Goal: Transaction & Acquisition: Purchase product/service

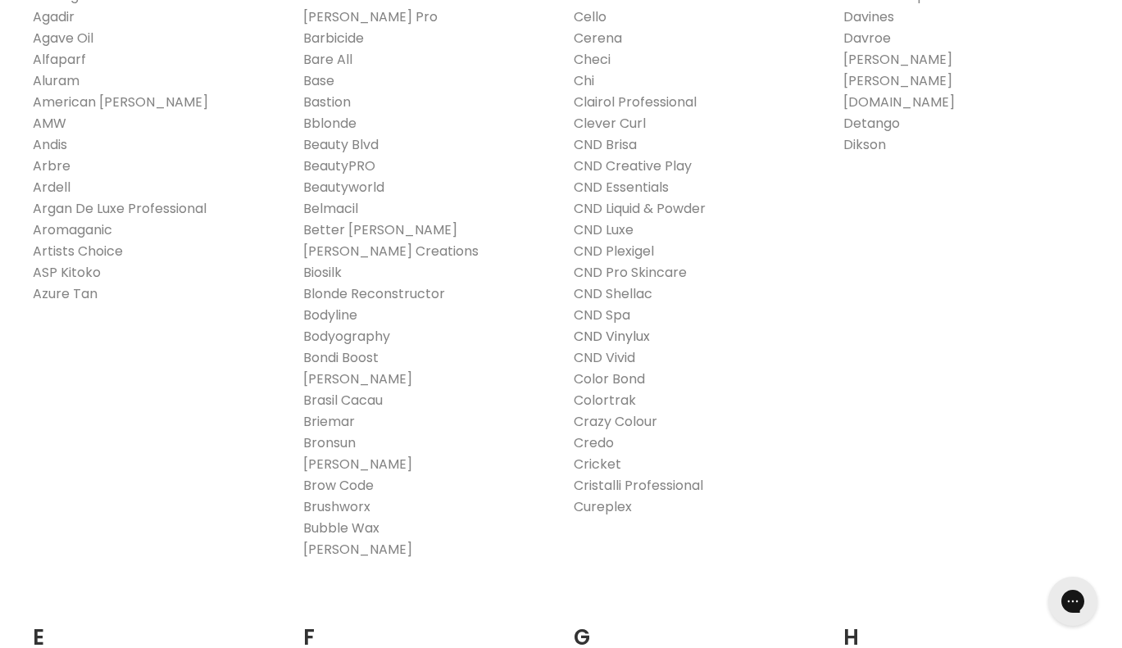
click at [609, 339] on link "CND Vinylux" at bounding box center [612, 336] width 76 height 19
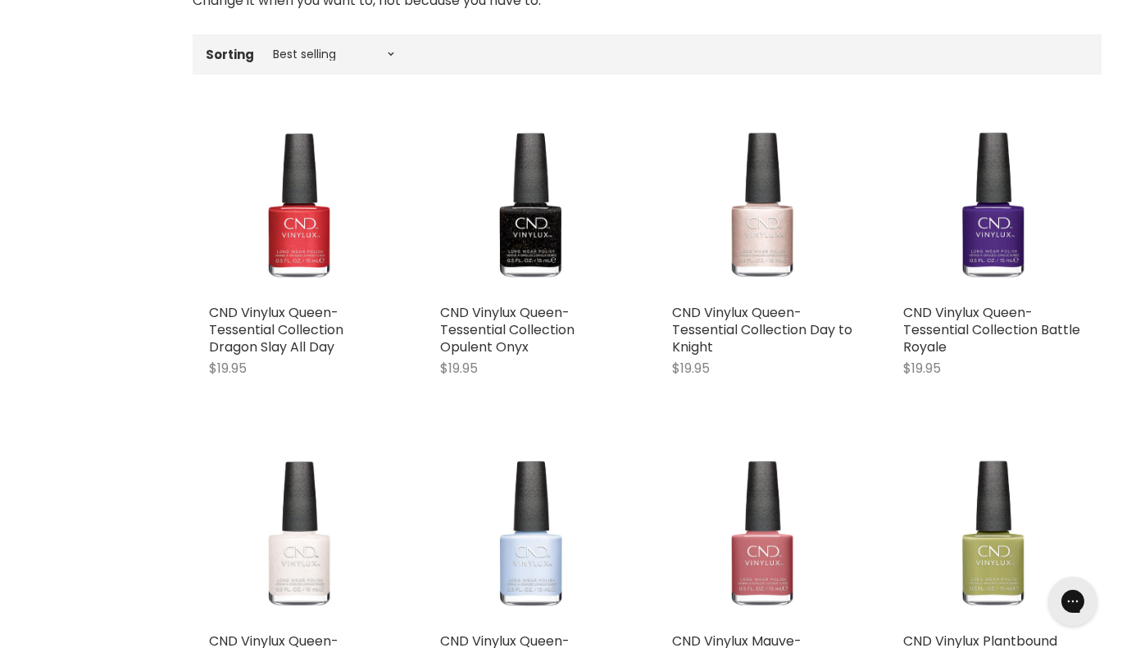
scroll to position [430, 0]
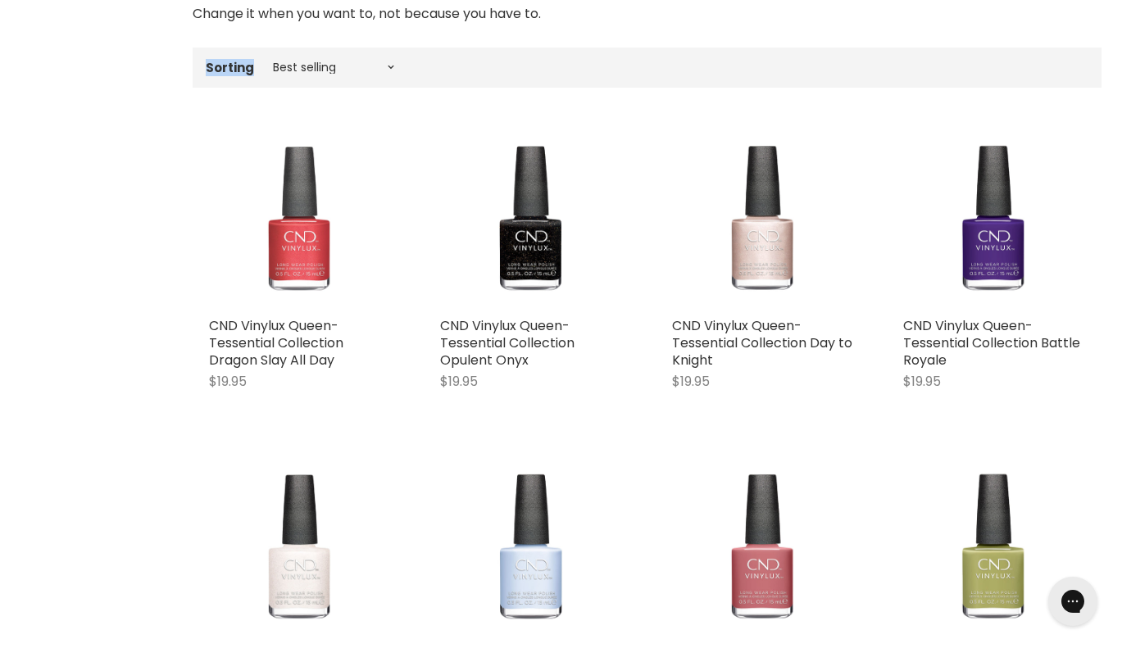
click at [219, 65] on label "Sorting" at bounding box center [230, 68] width 48 height 14
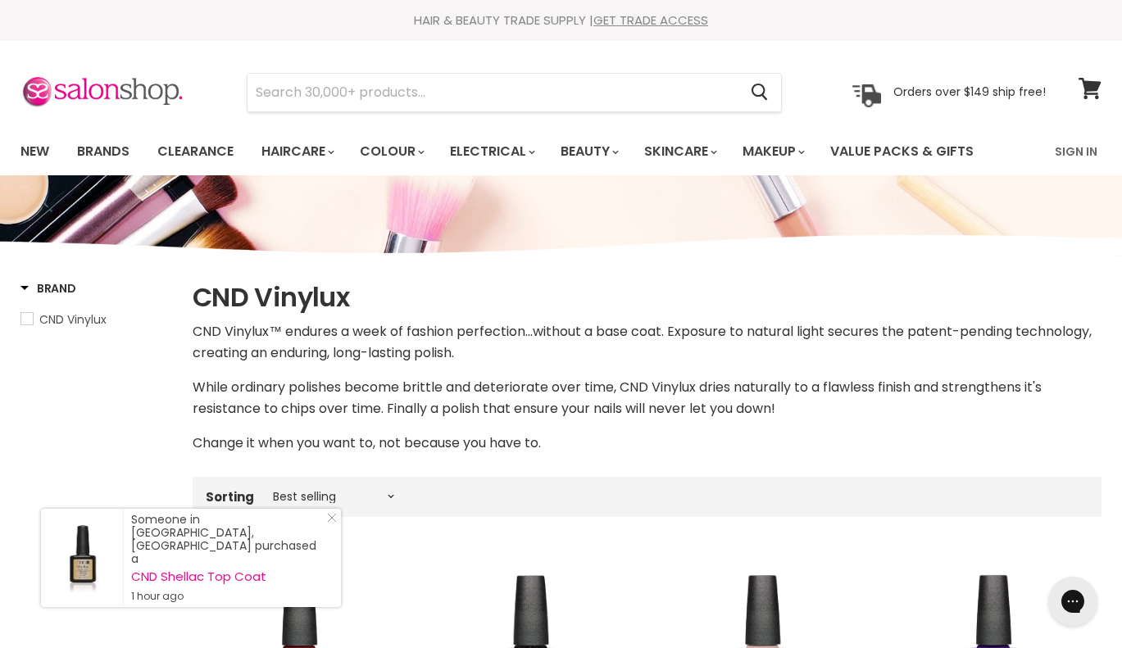
click at [79, 316] on span "CND Vinylux" at bounding box center [72, 320] width 67 height 16
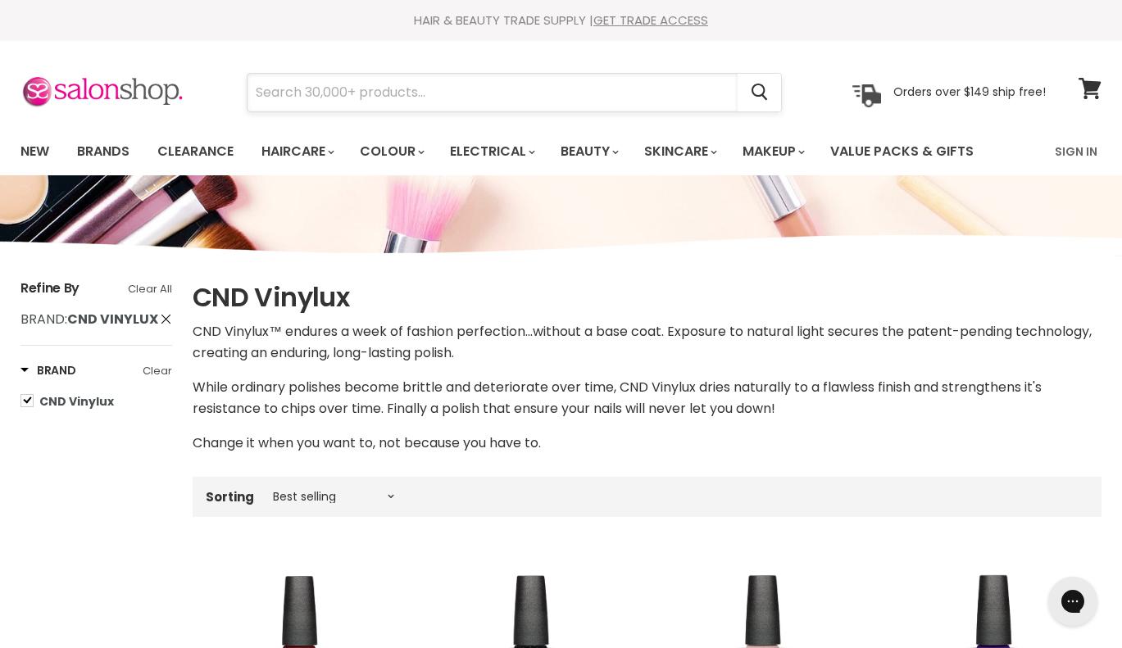
click at [440, 89] on input "Search" at bounding box center [493, 93] width 490 height 38
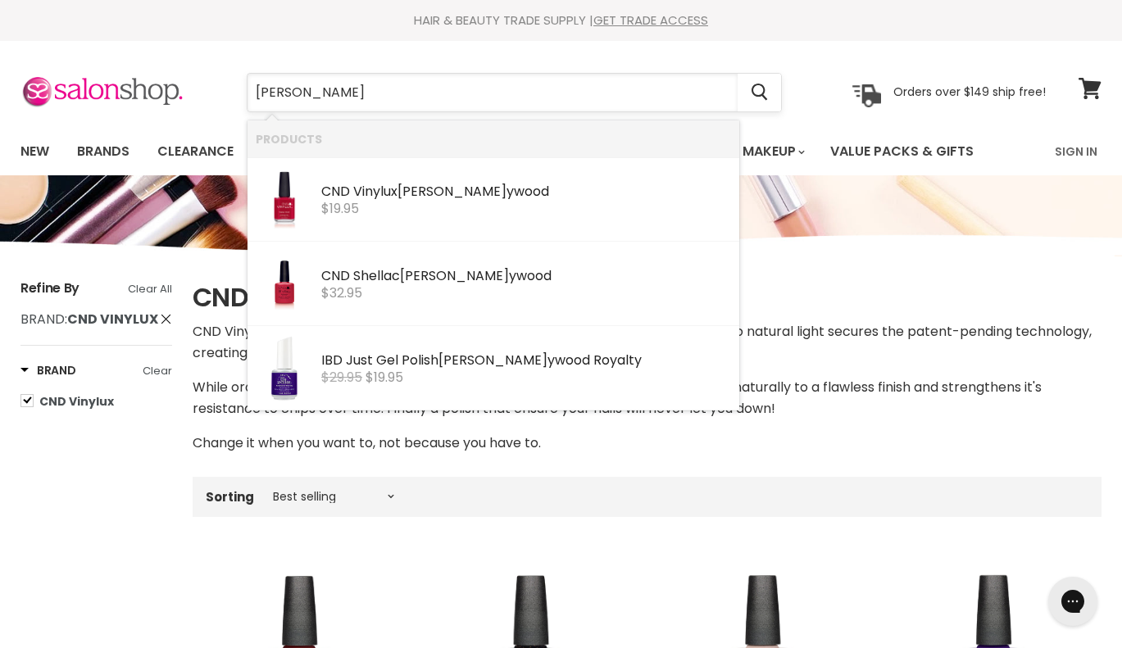
type input "hold"
drag, startPoint x: 440, startPoint y: 89, endPoint x: 412, endPoint y: 210, distance: 124.5
click at [412, 210] on div "$19.95" at bounding box center [526, 209] width 410 height 15
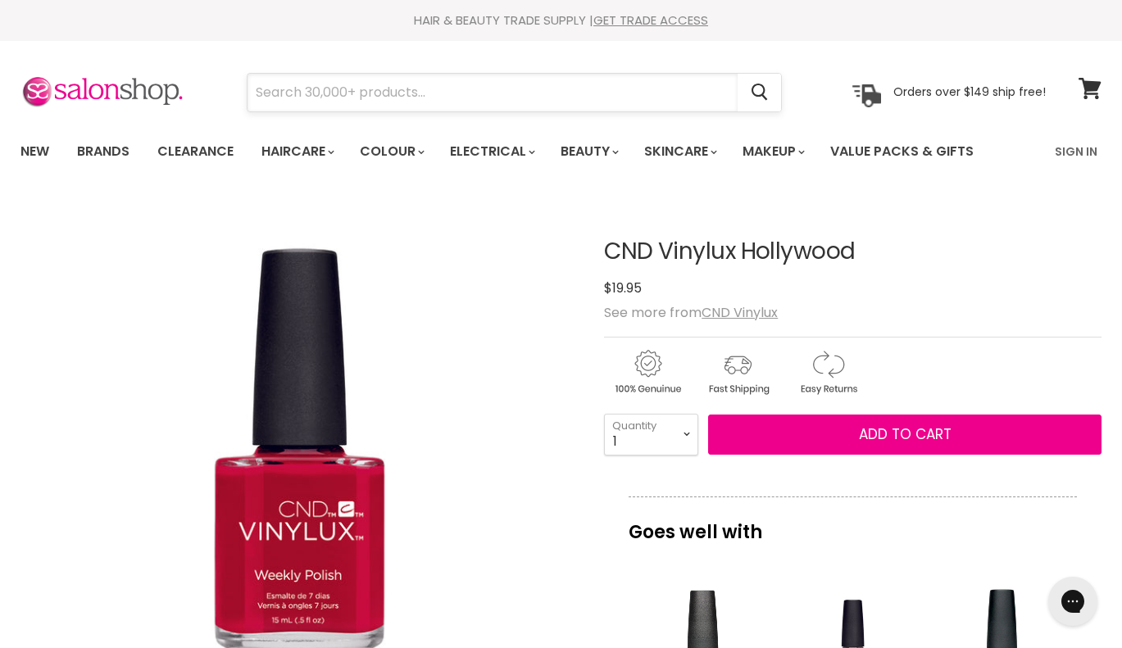
click at [500, 107] on input "Search" at bounding box center [493, 93] width 490 height 38
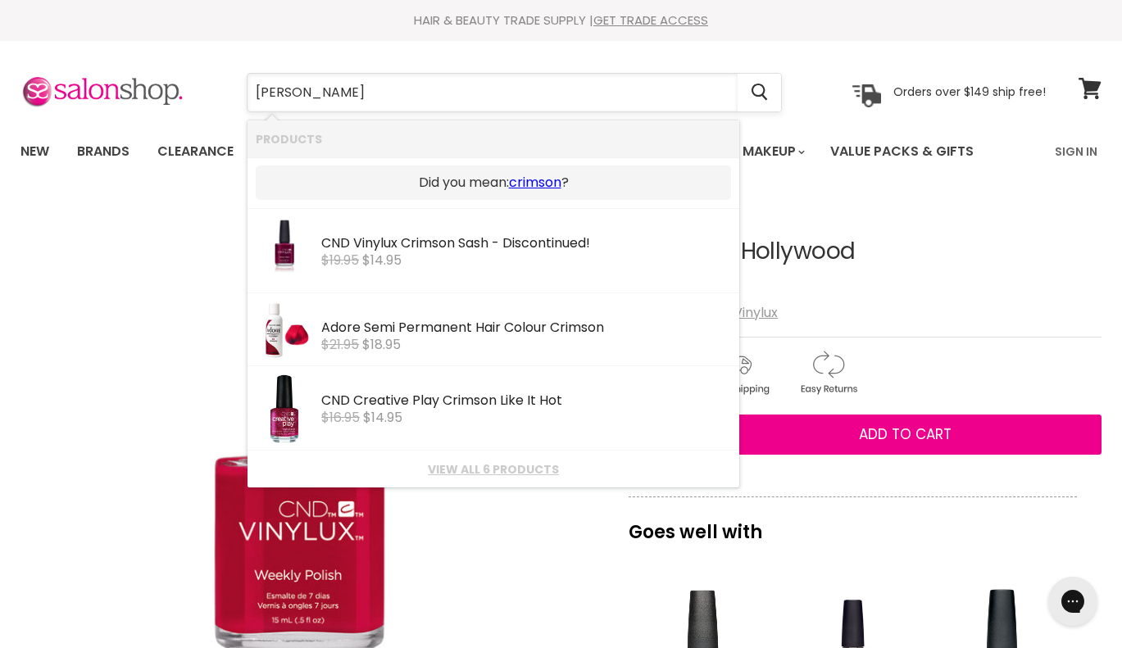
type input "crimson"
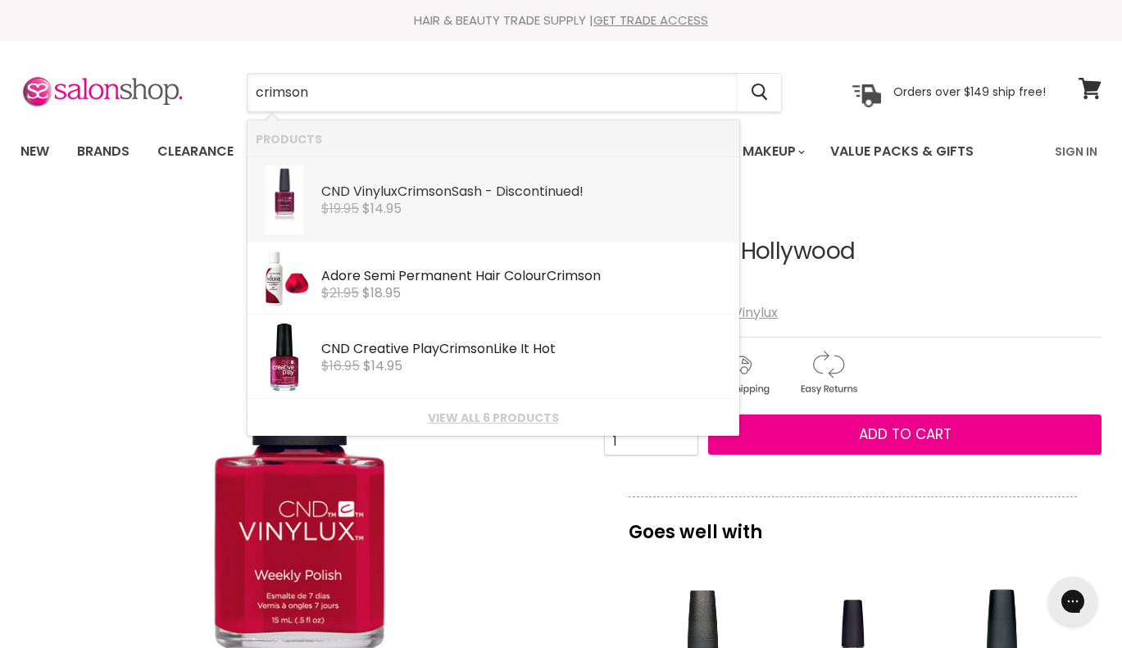
click at [504, 184] on div "CND Vinylux Crimson Sash - Discontinued!" at bounding box center [526, 192] width 410 height 17
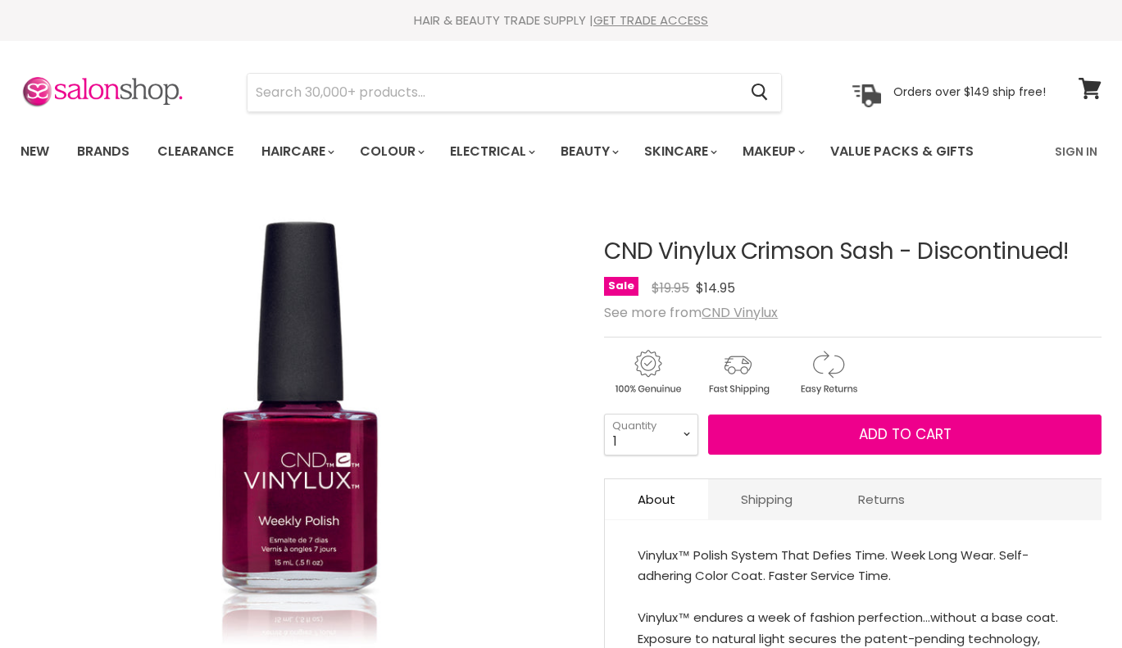
click at [981, 250] on h1 "CND Vinylux Crimson Sash - Discontinued!" at bounding box center [853, 251] width 498 height 25
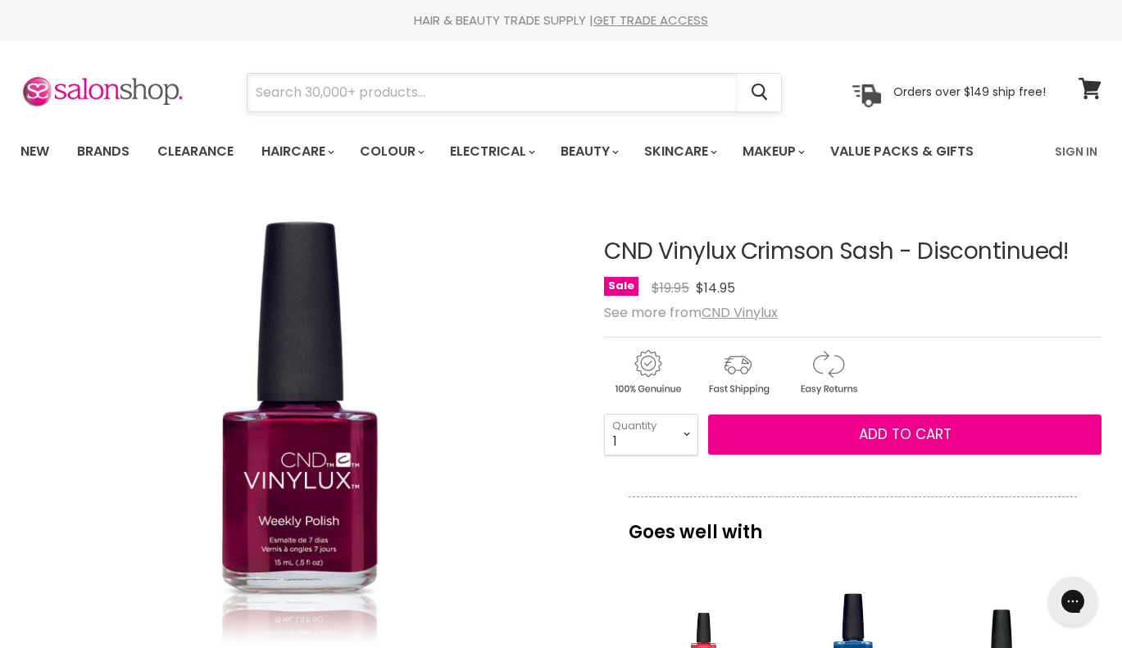
click at [623, 84] on input "Search" at bounding box center [493, 93] width 490 height 38
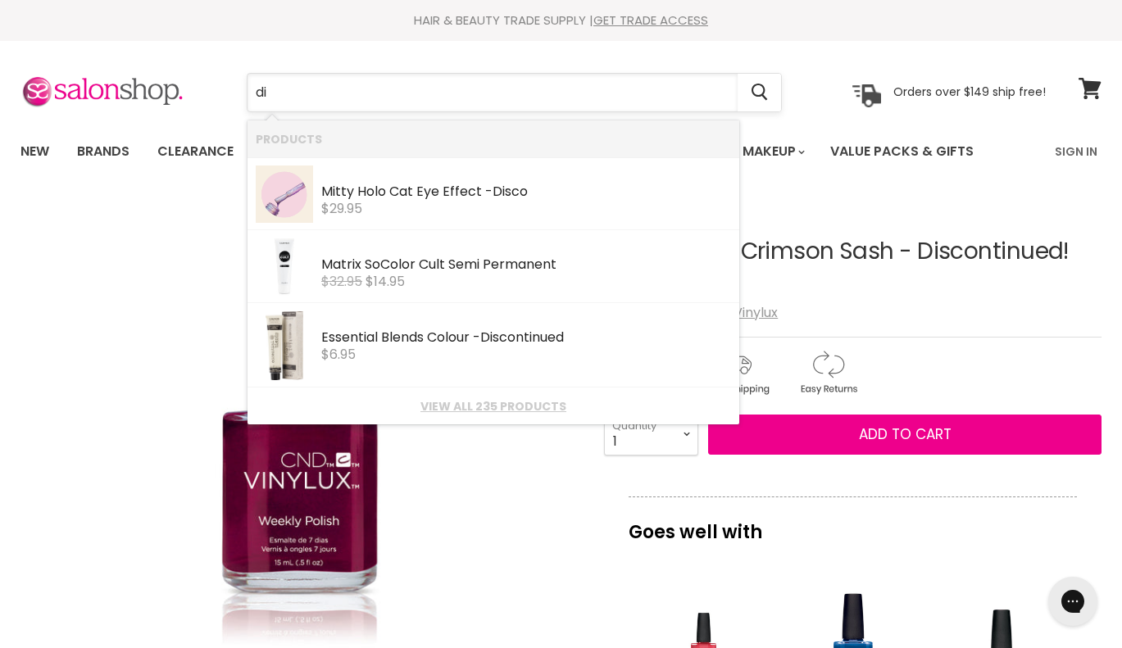
type input "d"
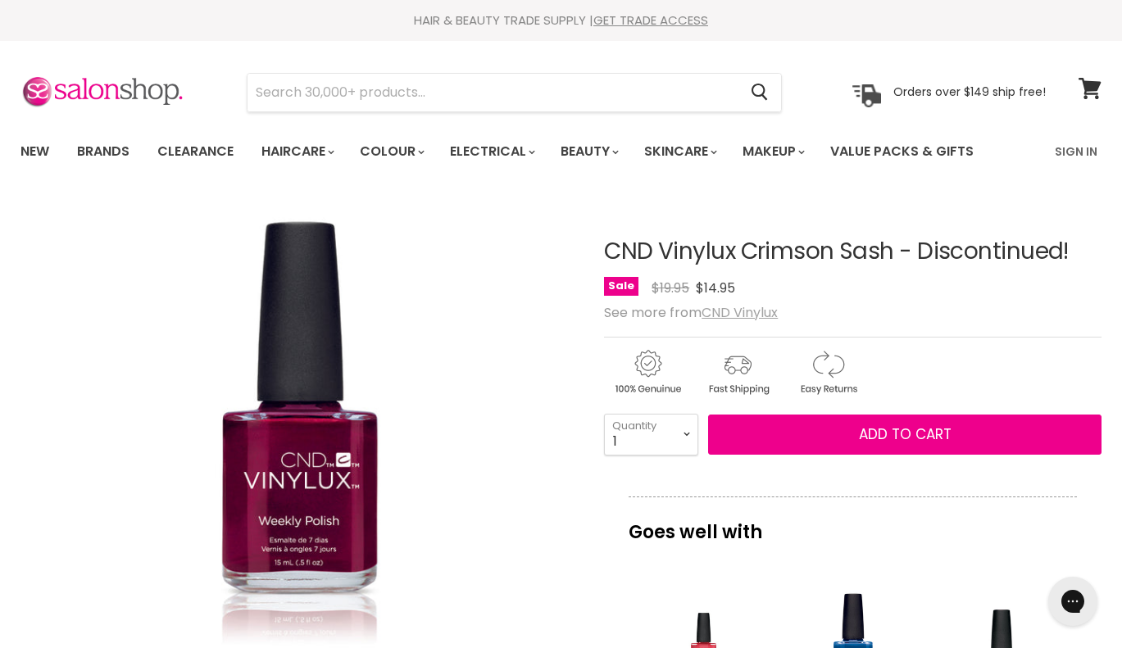
click at [727, 305] on u "CND Vinylux" at bounding box center [740, 312] width 76 height 19
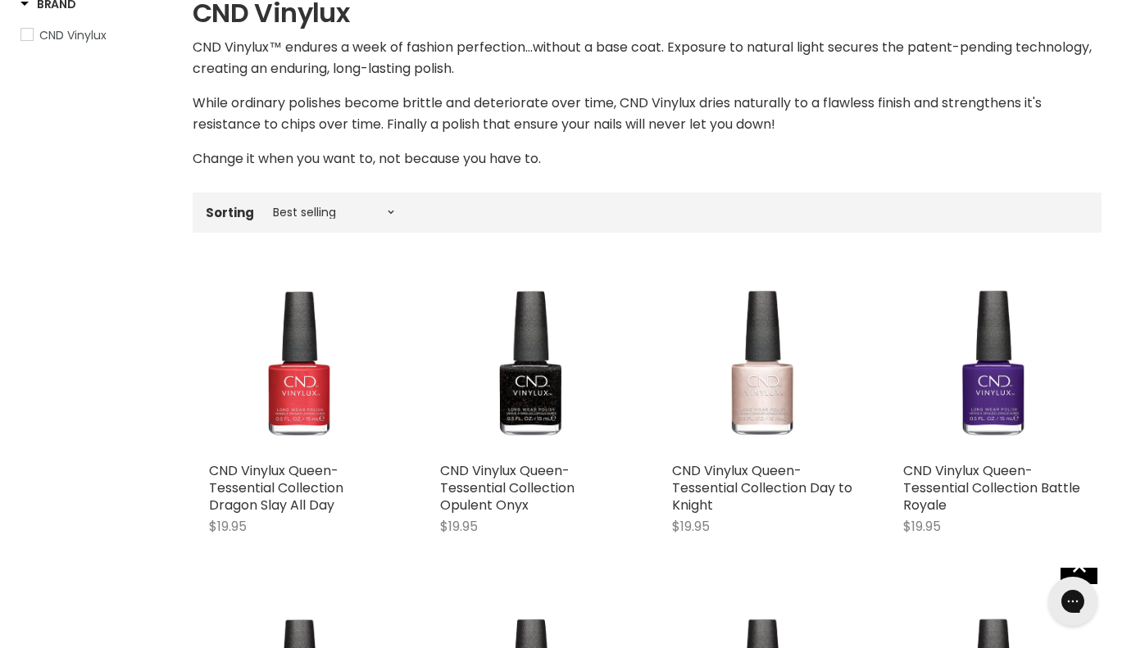
scroll to position [298, 0]
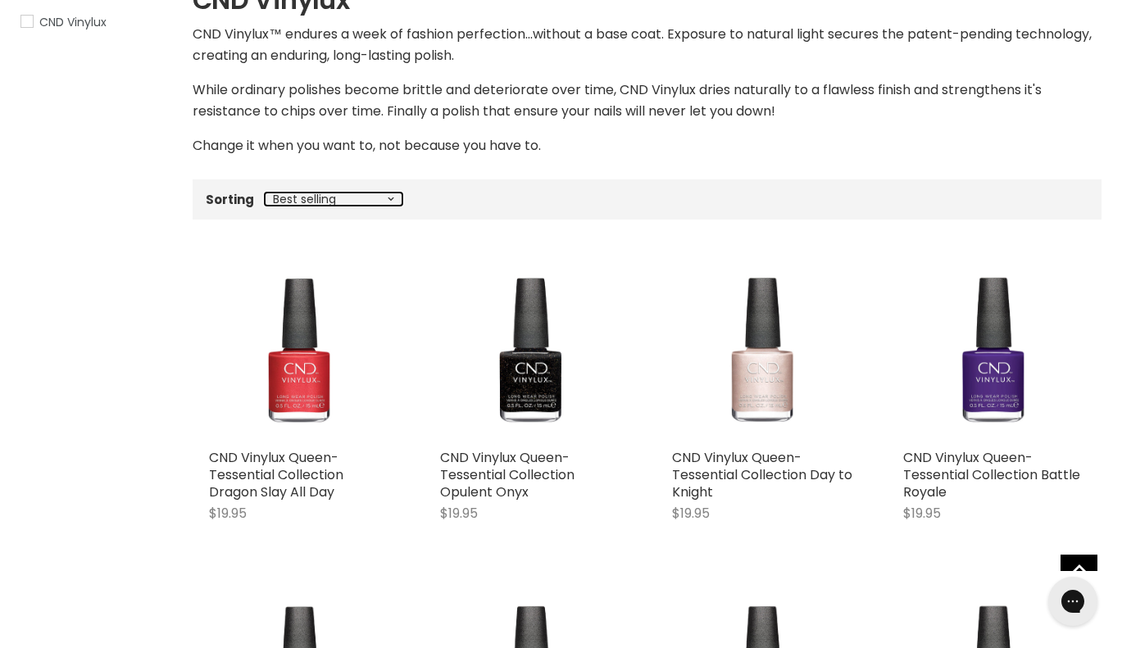
click at [359, 201] on select "Best selling Featured Price, low to high Price, high to low Alphabetically, A-Z…" at bounding box center [334, 199] width 138 height 13
select select "created-ascending"
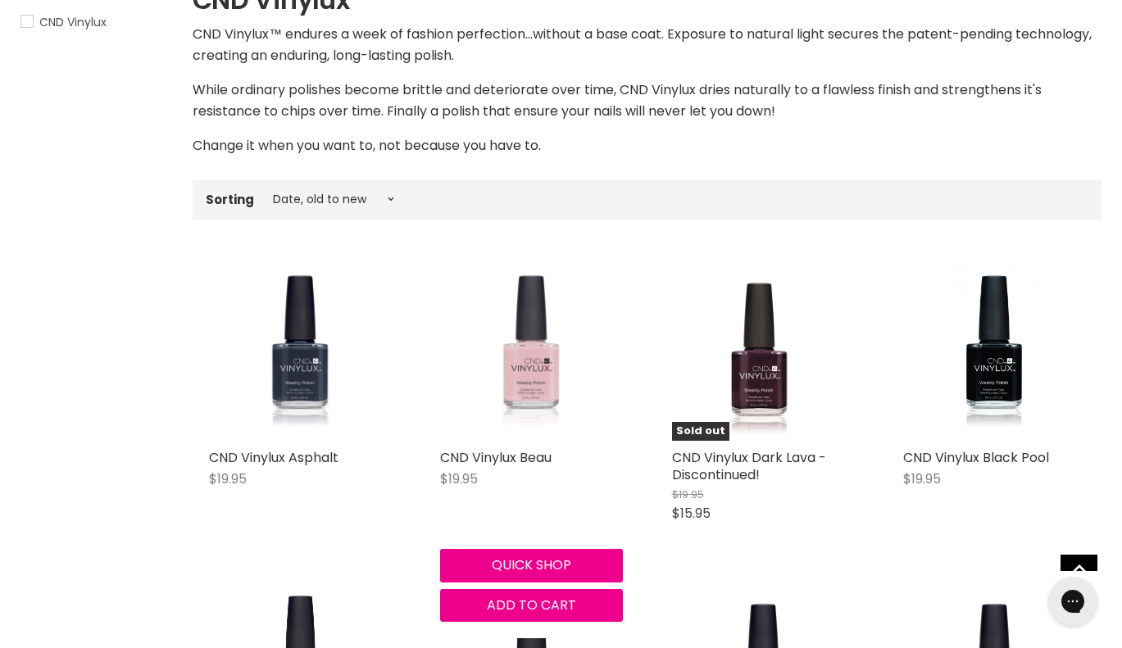
click at [532, 375] on img "Main content" at bounding box center [532, 350] width 98 height 182
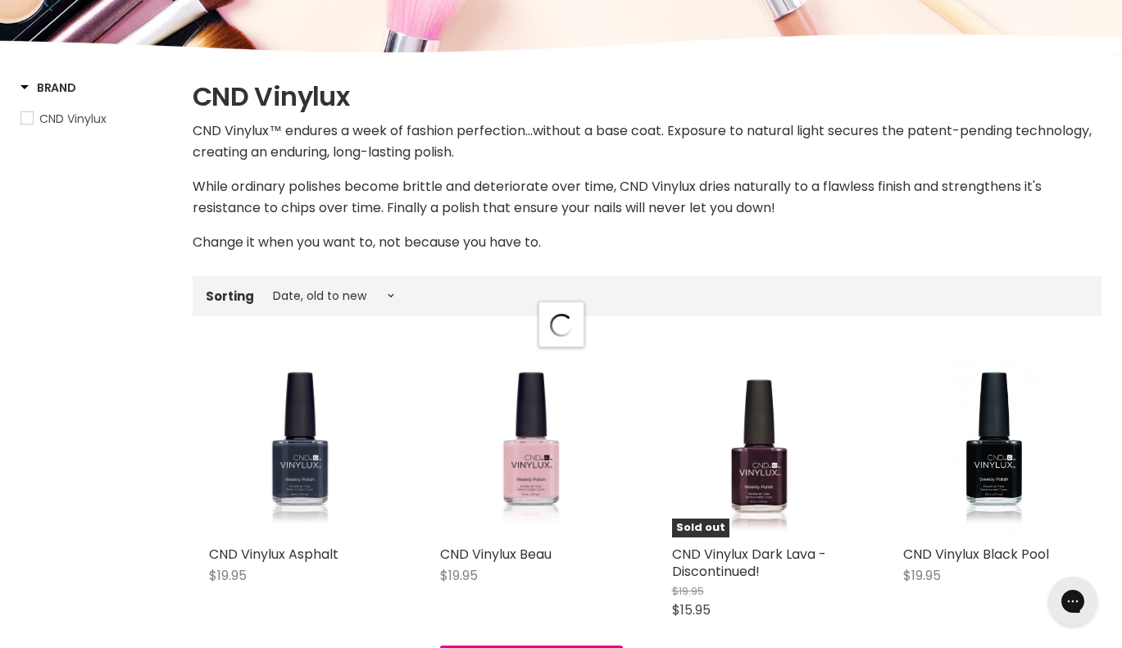
select select "created-ascending"
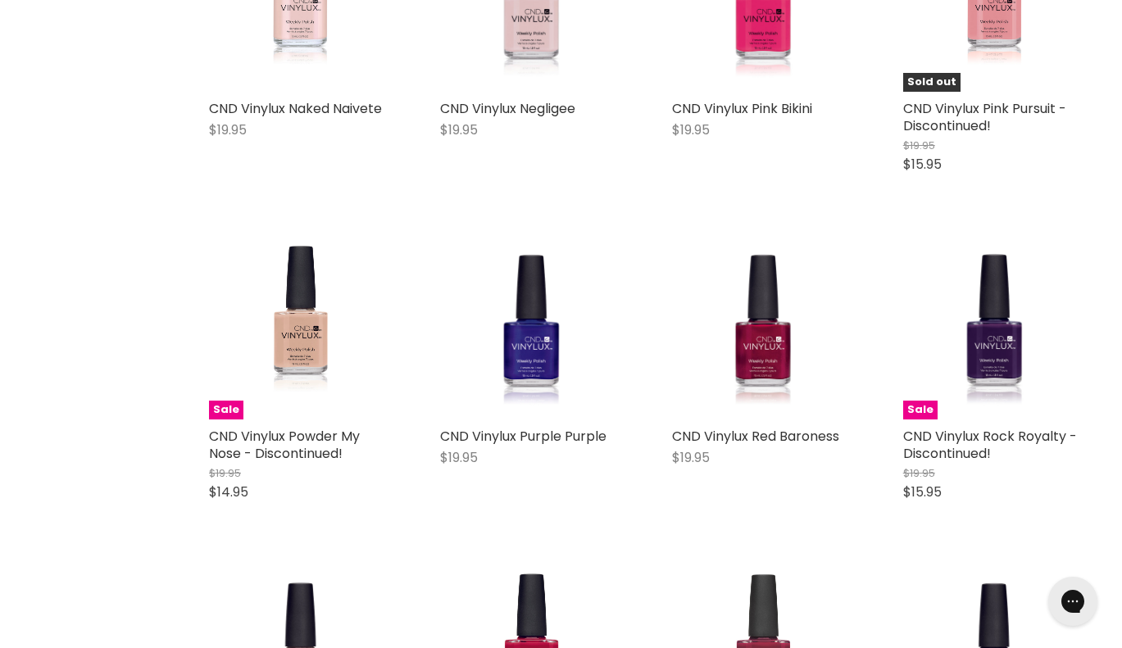
scroll to position [3574, 0]
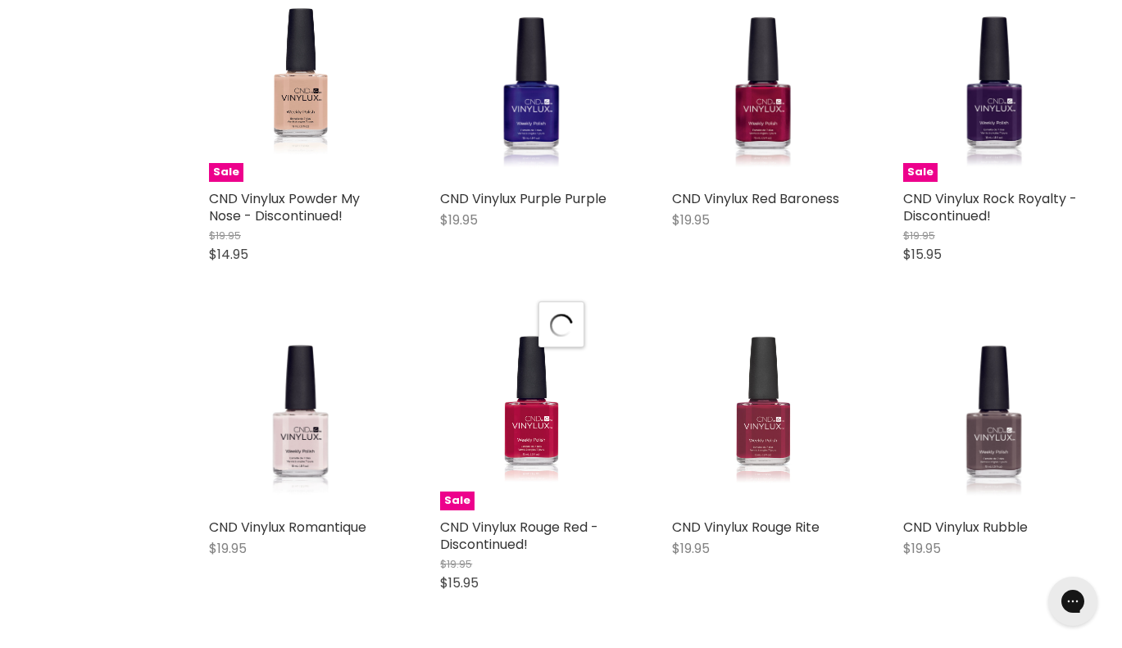
scroll to position [3771, 0]
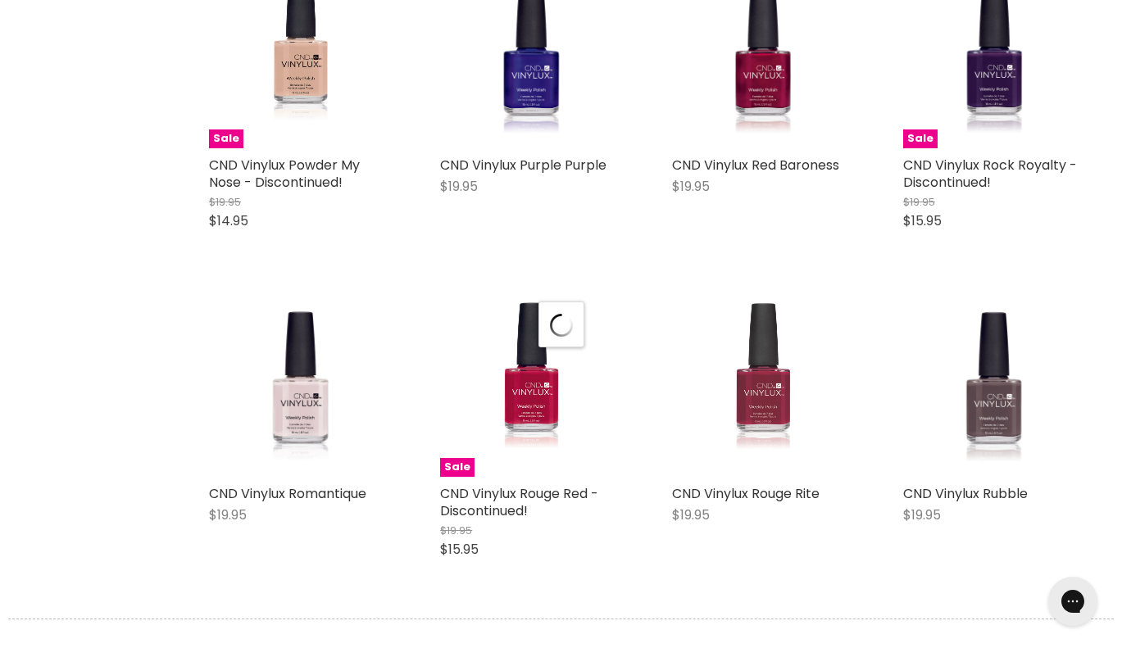
select select "created-ascending"
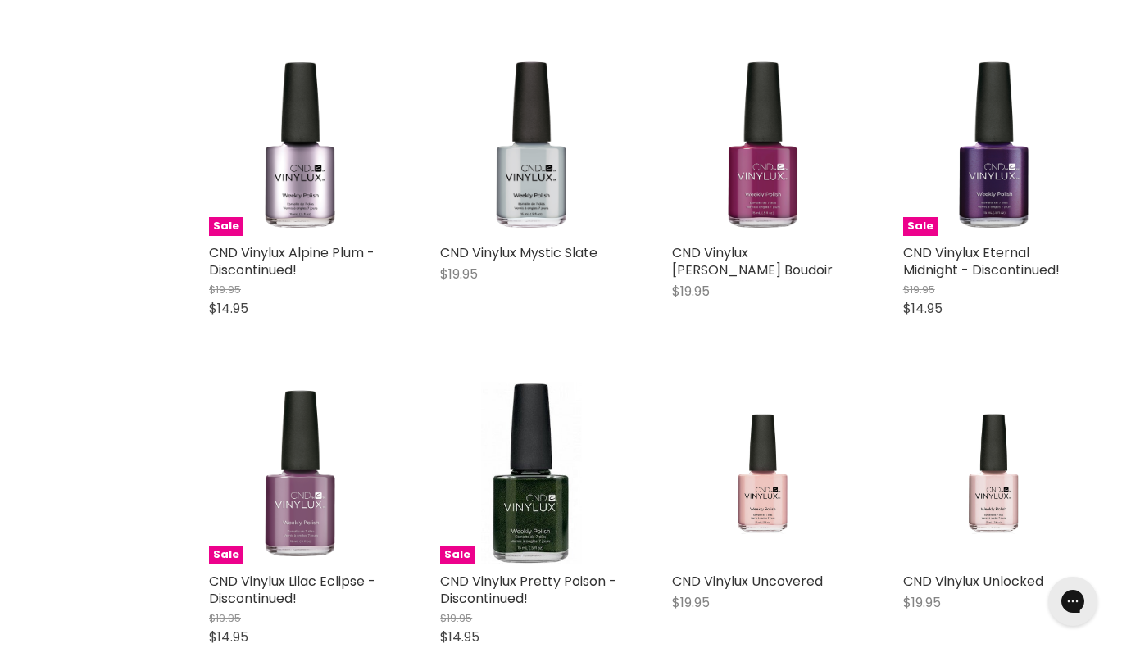
scroll to position [7009, 0]
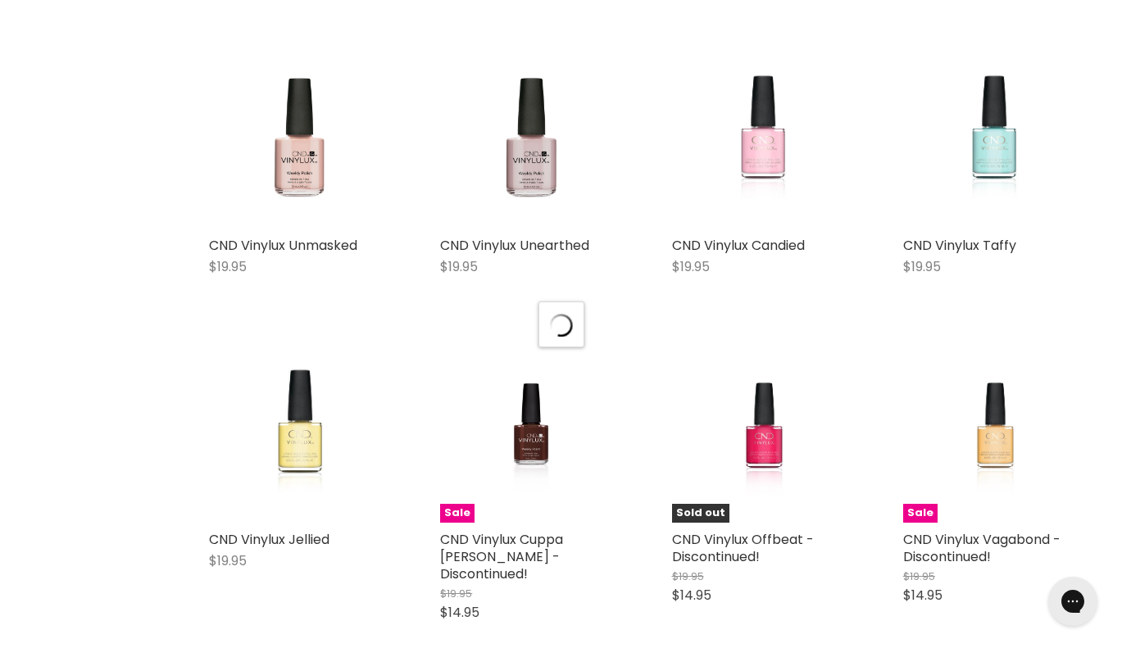
scroll to position [7595, 0]
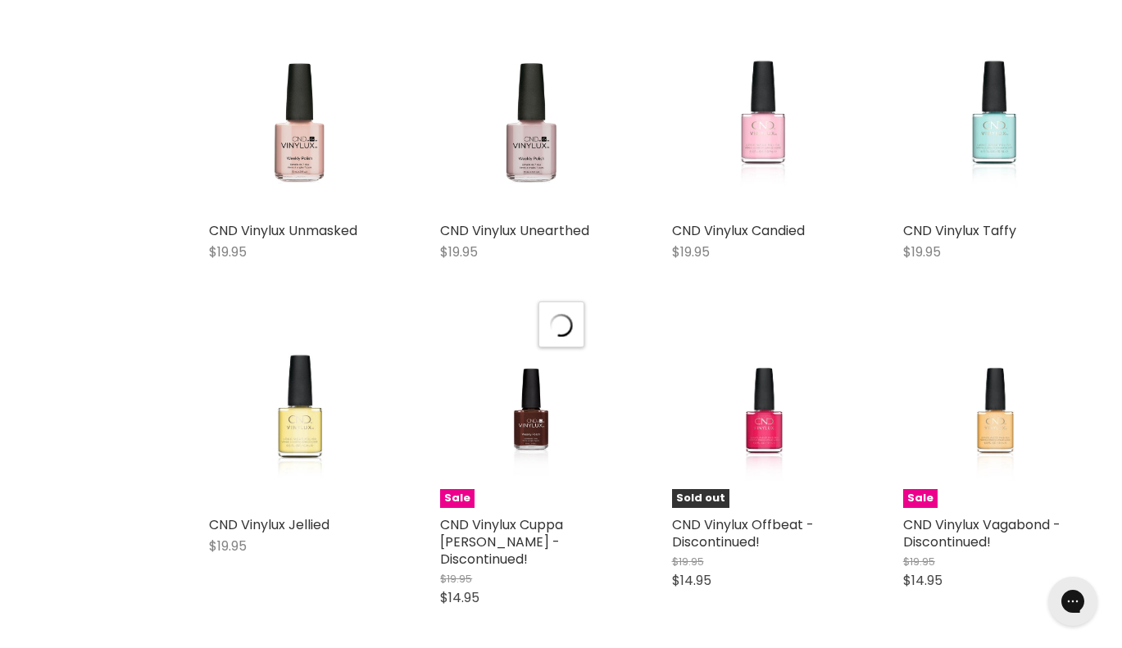
select select "created-ascending"
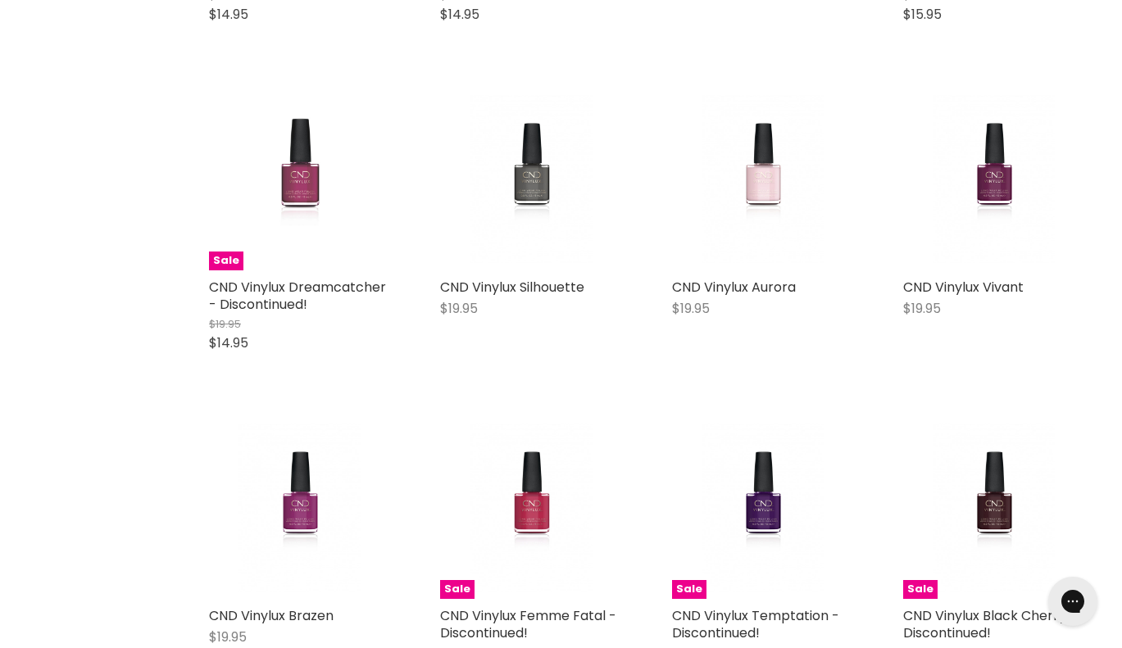
scroll to position [8589, 0]
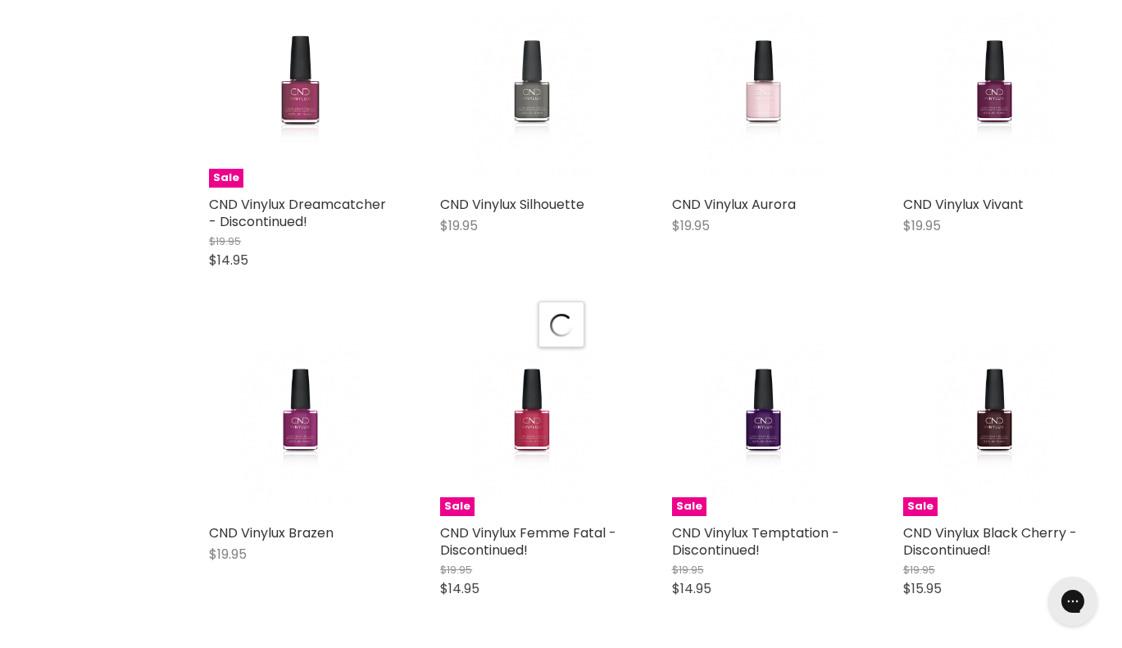
scroll to position [4583, 0]
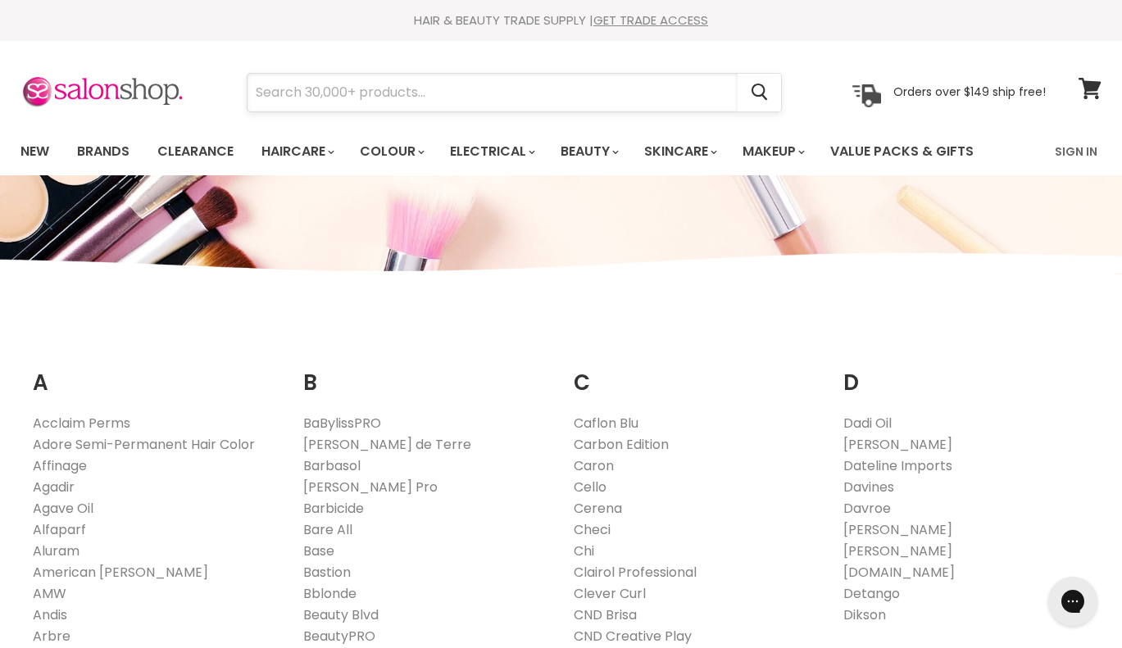
click at [376, 105] on input "Search" at bounding box center [493, 93] width 490 height 38
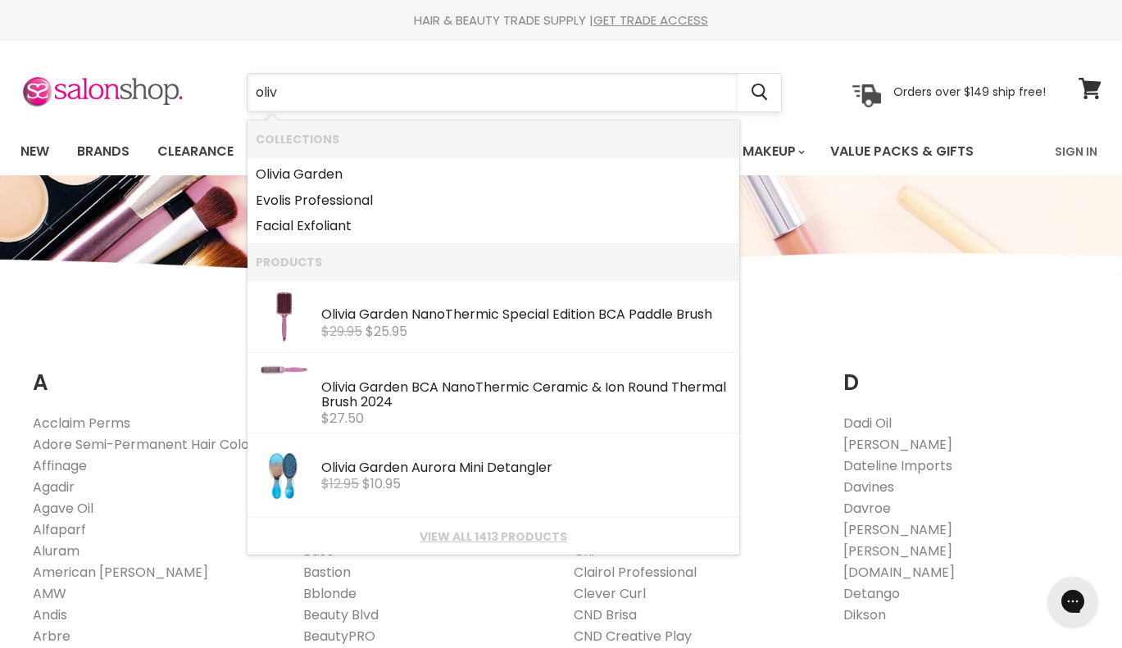
type input "olive"
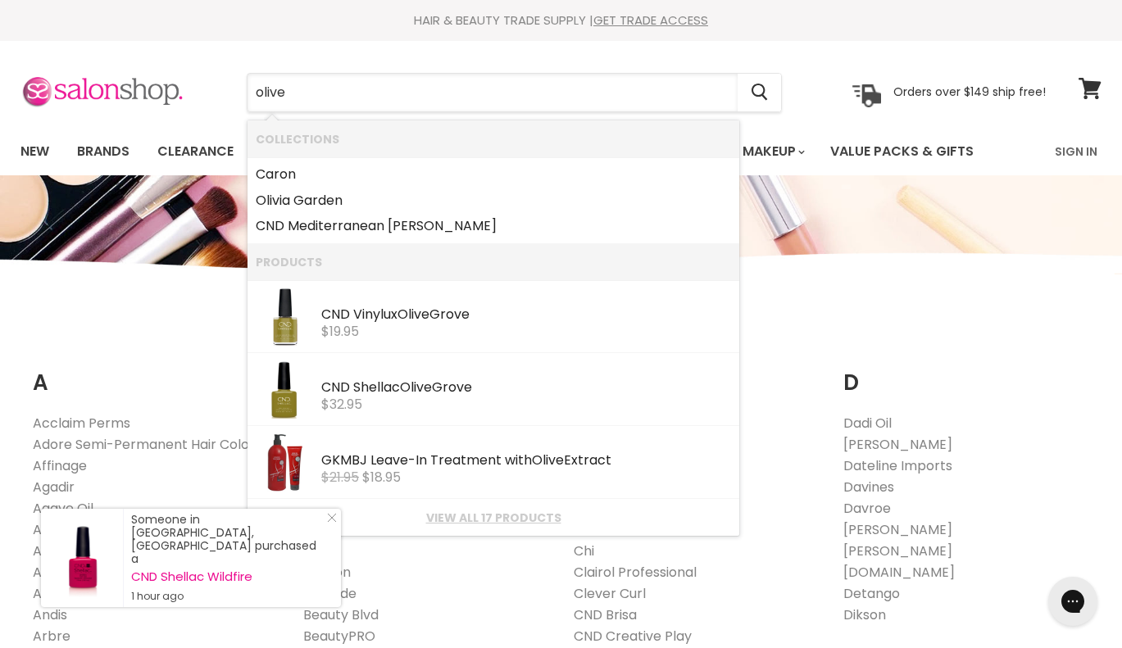
drag, startPoint x: 319, startPoint y: 89, endPoint x: 140, endPoint y: 89, distance: 178.7
click at [140, 89] on div "olive Cancel Orders over $149 ship free!" at bounding box center [533, 93] width 1026 height 38
